Goal: Task Accomplishment & Management: Use online tool/utility

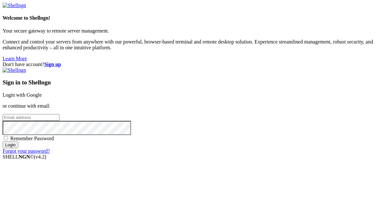
click at [42, 92] on link "Login with Google" at bounding box center [22, 94] width 39 height 5
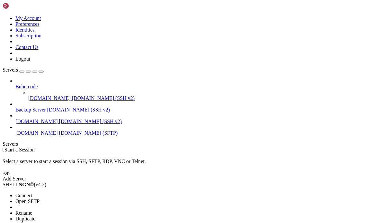
click at [40, 198] on span "Open SFTP" at bounding box center [27, 200] width 24 height 5
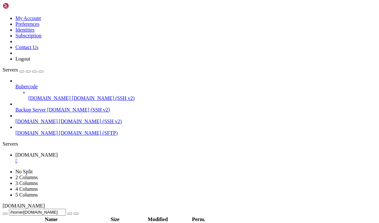
drag, startPoint x: 74, startPoint y: 23, endPoint x: 77, endPoint y: 34, distance: 11.3
click at [41, 71] on icon "button" at bounding box center [41, 71] width 0 height 0
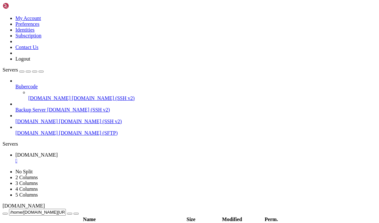
type input "/home/[DOMAIN_NAME][URL]"
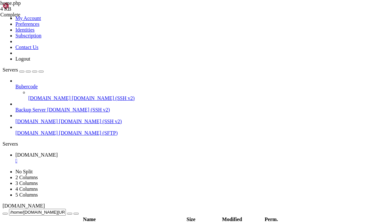
type textarea "<script src="/projects/js/projects.js"></script>"
click at [9, 124] on span " js" at bounding box center [6, 126] width 5 height 5
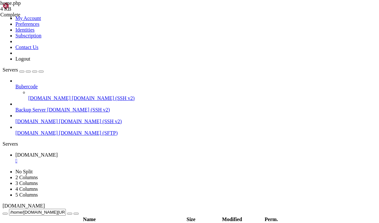
type input "/home/[DOMAIN_NAME][URL]"
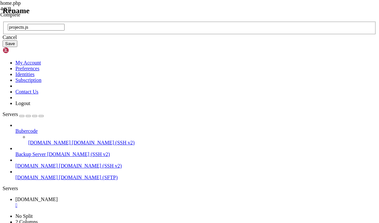
type input "projects.js"
click at [17, 47] on button "Save" at bounding box center [10, 43] width 15 height 7
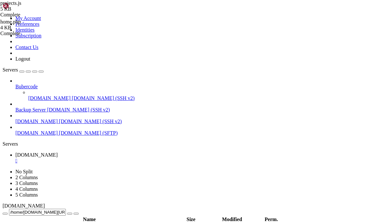
scroll to position [0, 5]
type textarea "{ text: "<strong>Polytrack</strong>", href: "polytrack2/" },"
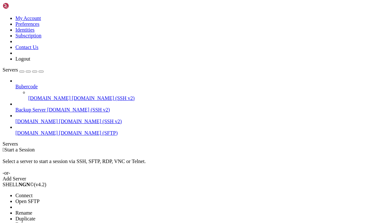
click at [74, 198] on li "Open SFTP" at bounding box center [44, 201] width 59 height 6
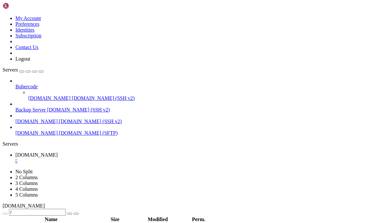
click at [41, 71] on icon "button" at bounding box center [41, 71] width 0 height 0
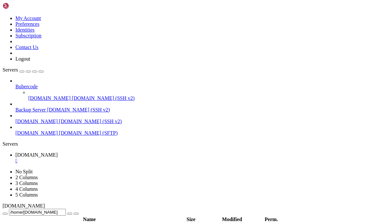
click at [66, 208] on input "/home/[DOMAIN_NAME]" at bounding box center [37, 211] width 57 height 7
type input "/home/[DOMAIN_NAME][URL]"
type textarea "{ text: "Polytrack", href: "polytrack2/" },"
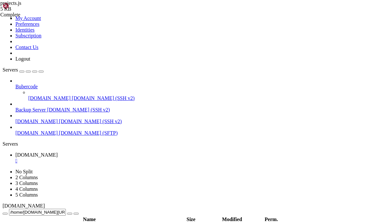
click at [53, 222] on td " .." at bounding box center [73, 227] width 141 height 6
click at [60, 169] on td " polytrack2" at bounding box center [72, 172] width 138 height 6
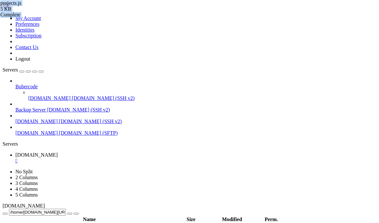
scroll to position [0, 0]
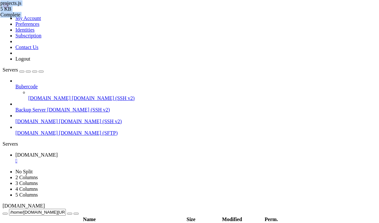
scroll to position [7, 0]
click at [42, 222] on td " .." at bounding box center [73, 227] width 140 height 6
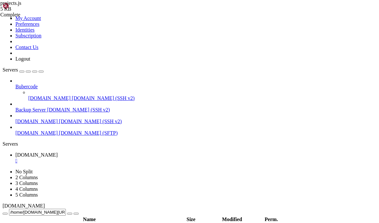
click at [8, 222] on span " .." at bounding box center [6, 226] width 5 height 5
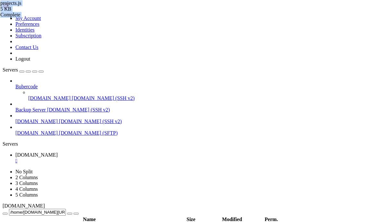
click at [8, 222] on span " .." at bounding box center [6, 226] width 5 height 5
click at [42, 222] on td " .." at bounding box center [73, 227] width 141 height 6
click at [25, 163] on span " polytrack" at bounding box center [14, 165] width 21 height 5
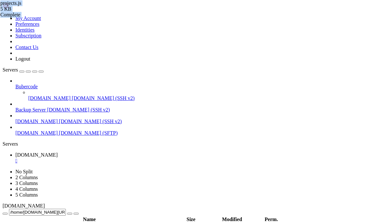
click at [25, 163] on span " polytrack" at bounding box center [14, 165] width 21 height 5
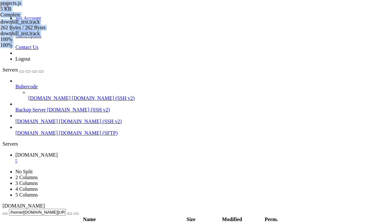
scroll to position [0, 0]
click at [46, 222] on td " .." at bounding box center [73, 227] width 140 height 6
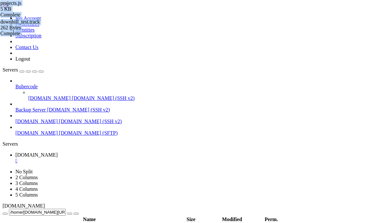
click at [46, 222] on td " .." at bounding box center [71, 227] width 137 height 6
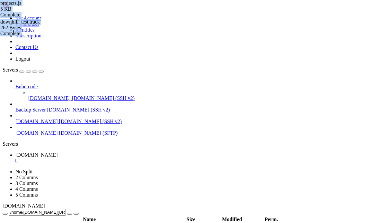
scroll to position [0, 0]
type input "/home/pro5.hosts.name/public_html/projects/polytrack/tracks/community"
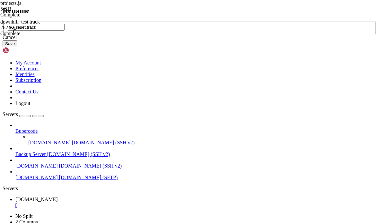
click at [65, 31] on input "90_reset.track" at bounding box center [36, 27] width 57 height 7
type input "90_reset.track.old"
click at [17, 47] on button "Save" at bounding box center [10, 43] width 15 height 7
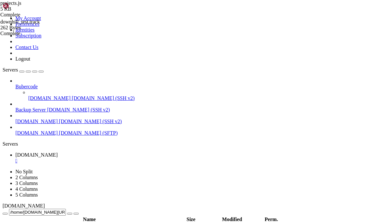
scroll to position [65, 0]
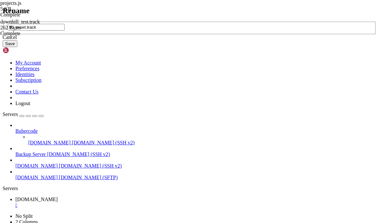
type input "90_reset.track"
click at [17, 47] on button "Save" at bounding box center [10, 43] width 15 height 7
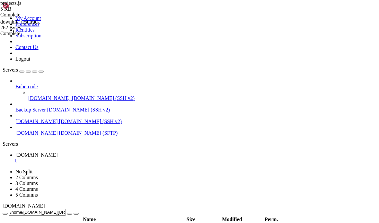
scroll to position [0, 0]
click at [80, 222] on td " .." at bounding box center [73, 227] width 140 height 6
click at [8, 222] on span " .." at bounding box center [6, 226] width 5 height 5
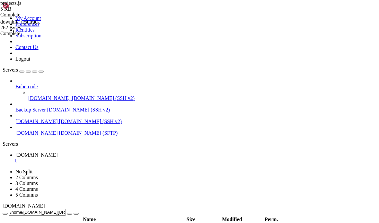
click at [82, 222] on td " .." at bounding box center [71, 227] width 137 height 6
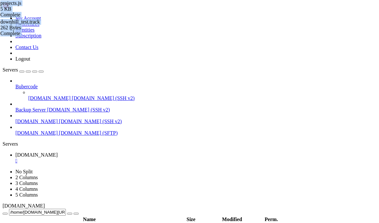
click at [8, 222] on span " .." at bounding box center [6, 226] width 5 height 5
type input "/home/pro5.hosts.name/public_html/projects/polytrack/lib"
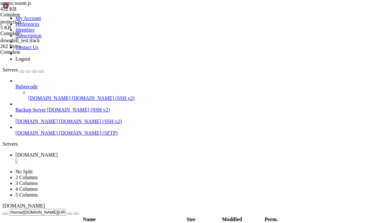
scroll to position [0, 22946]
